Goal: Task Accomplishment & Management: Use online tool/utility

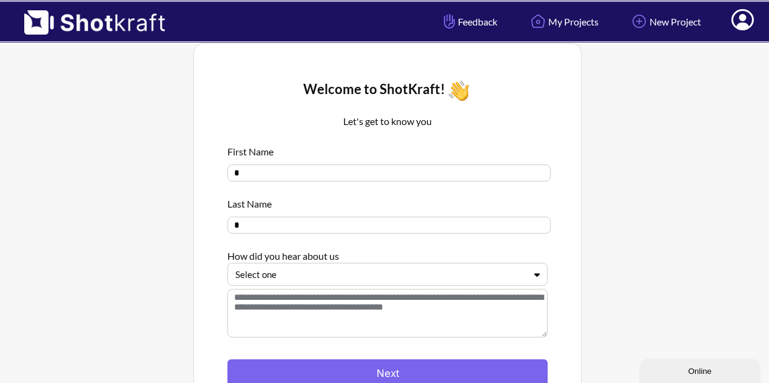
click at [357, 175] on input "*" at bounding box center [389, 172] width 323 height 17
type input "***"
click at [384, 283] on div "Select one" at bounding box center [380, 274] width 292 height 16
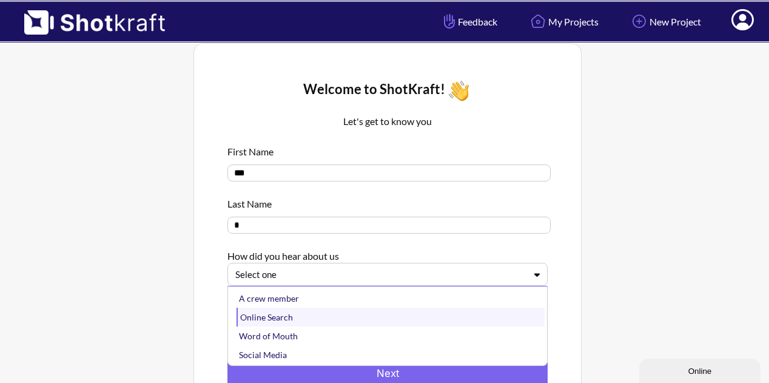
click at [357, 314] on div "Online Search" at bounding box center [391, 317] width 308 height 19
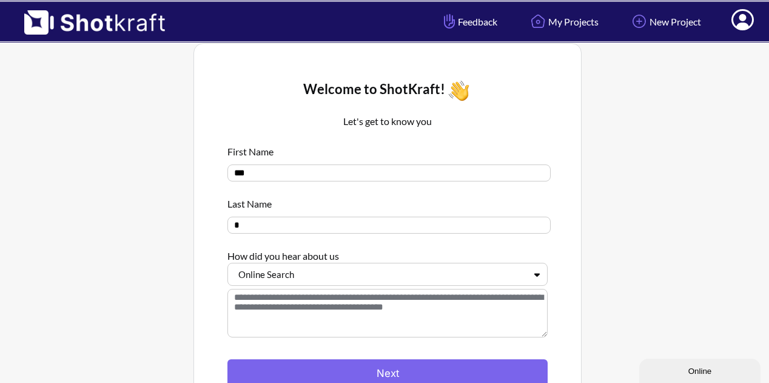
click at [621, 241] on div at bounding box center [672, 251] width 175 height 422
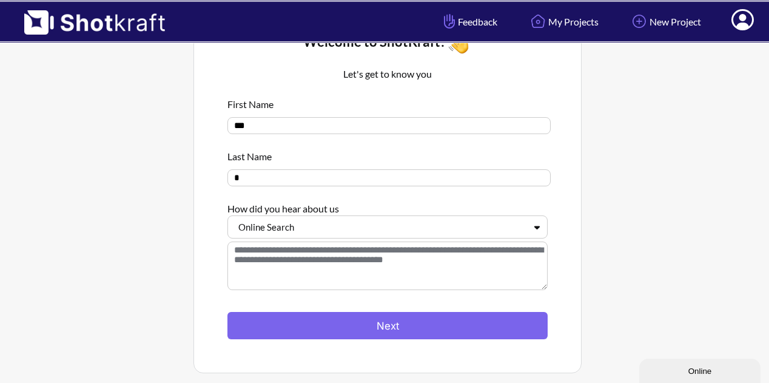
scroll to position [121, 0]
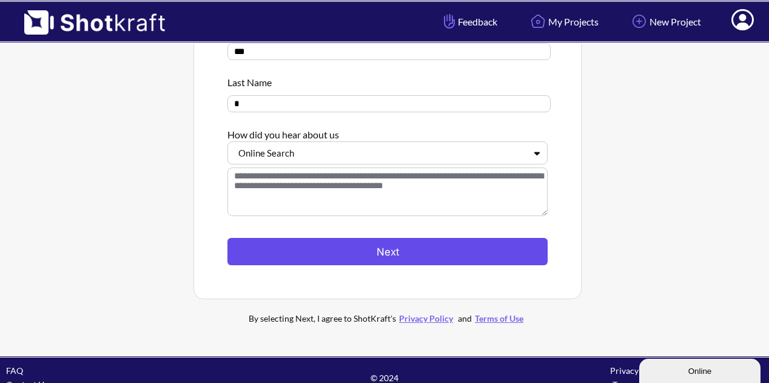
click at [399, 250] on button "Next" at bounding box center [388, 251] width 320 height 27
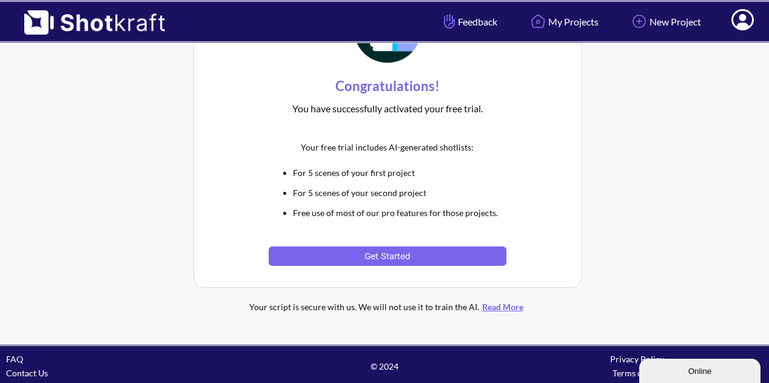
scroll to position [80, 0]
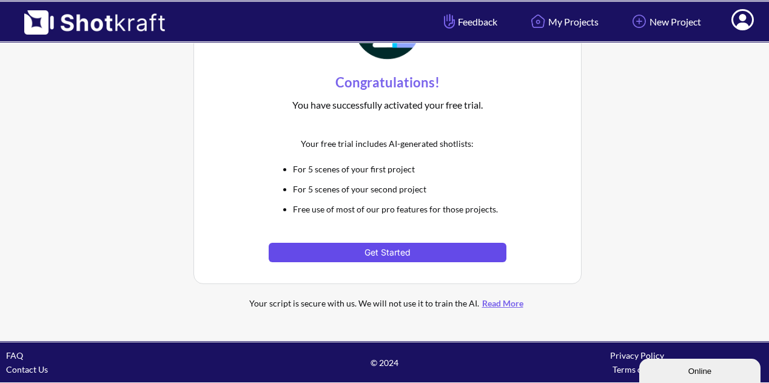
click at [416, 249] on button "Get Started" at bounding box center [387, 252] width 237 height 19
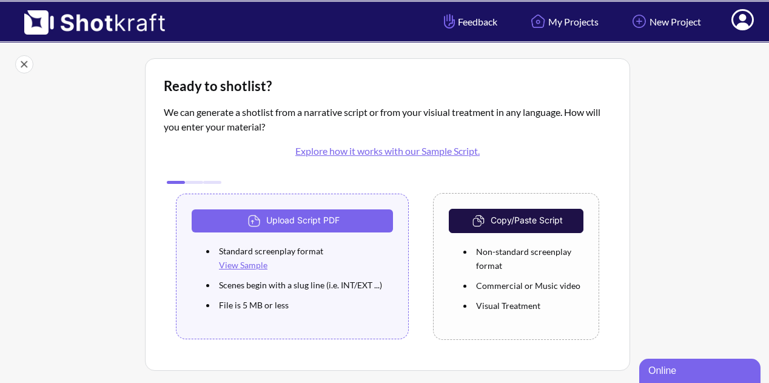
click at [519, 220] on button "Copy/Paste Script" at bounding box center [516, 221] width 135 height 24
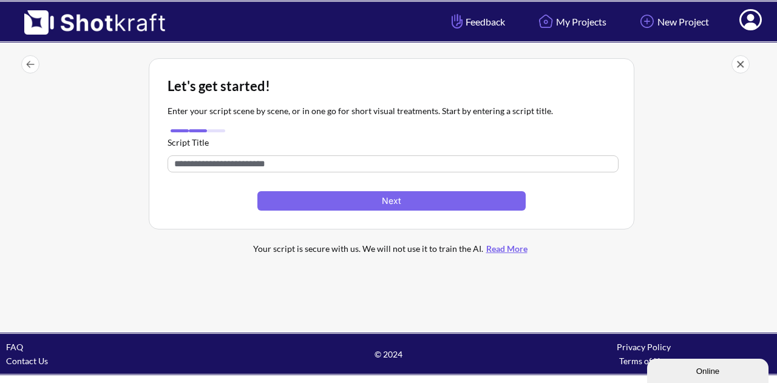
click at [243, 162] on input "text" at bounding box center [392, 163] width 451 height 17
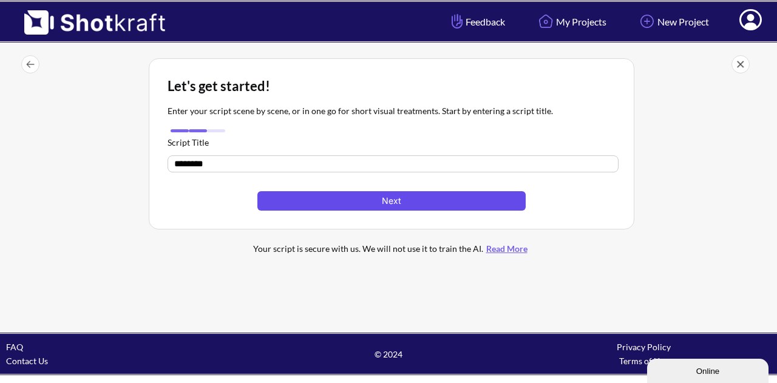
type input "********"
click at [335, 209] on button "Next" at bounding box center [391, 200] width 268 height 19
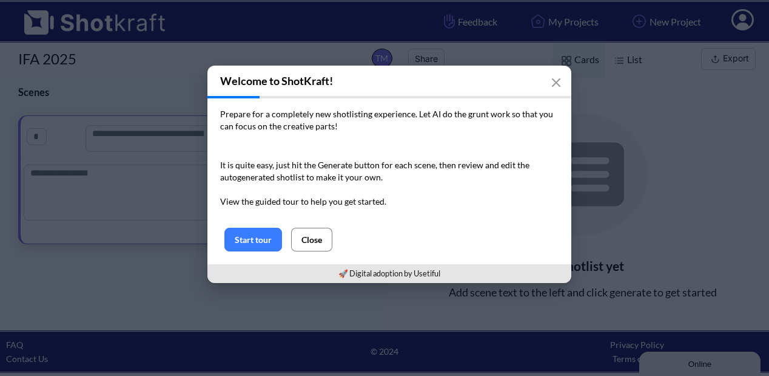
click at [311, 239] on button "Close" at bounding box center [311, 240] width 41 height 24
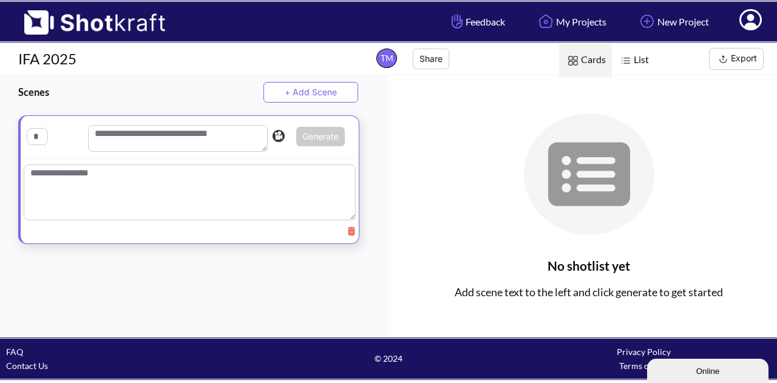
click at [254, 196] on textarea at bounding box center [190, 192] width 332 height 56
